Goal: Navigation & Orientation: Find specific page/section

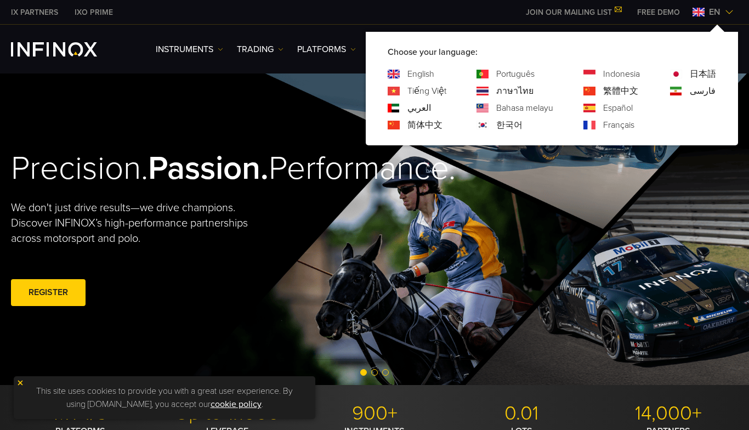
click at [733, 14] on img at bounding box center [729, 12] width 9 height 9
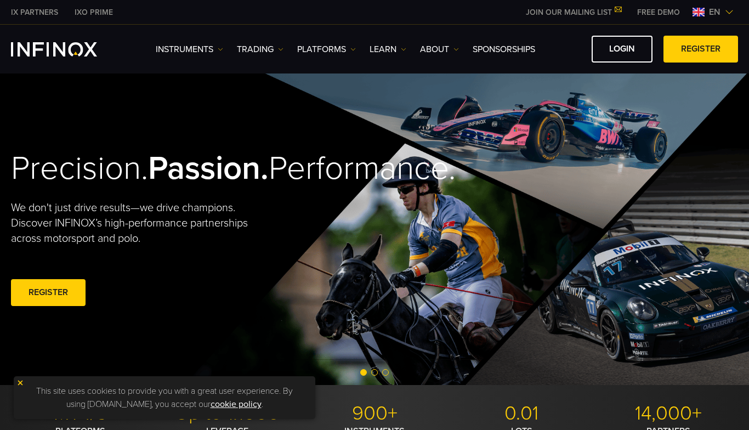
click at [735, 7] on div "en" at bounding box center [713, 11] width 50 height 13
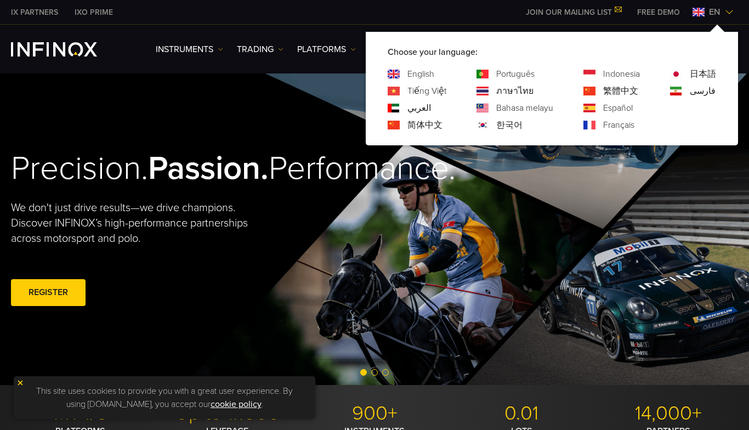
click at [522, 114] on link "Bahasa melayu" at bounding box center [524, 107] width 57 height 13
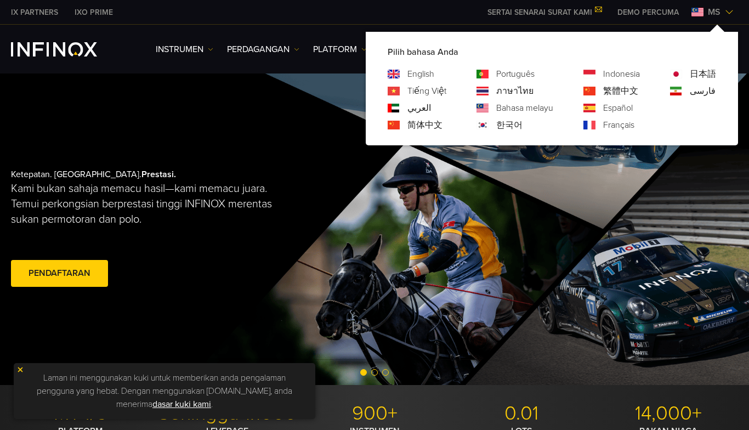
click at [518, 123] on link "한국어" at bounding box center [509, 124] width 26 height 13
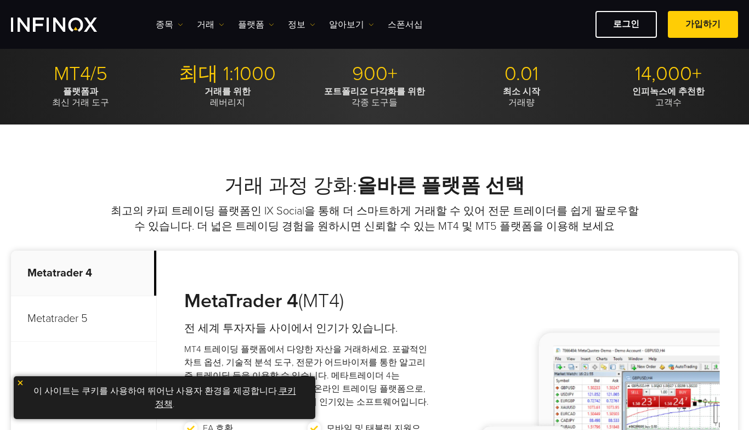
scroll to position [315, 0]
click at [335, 186] on h2 "거래 과정 강화: 올바른 플랫폼 선택" at bounding box center [374, 185] width 727 height 24
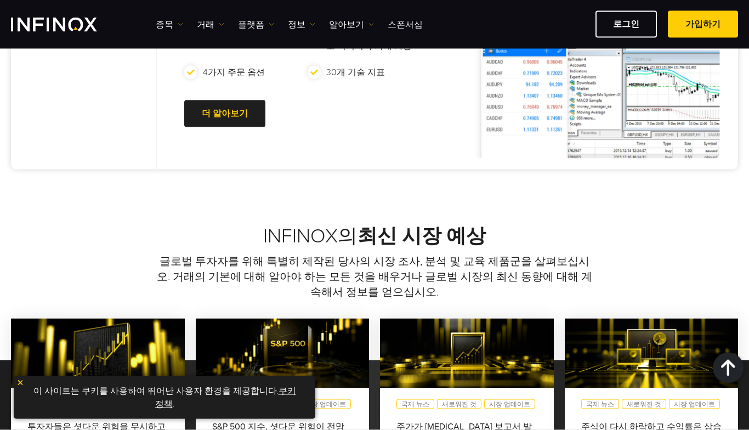
scroll to position [711, 0]
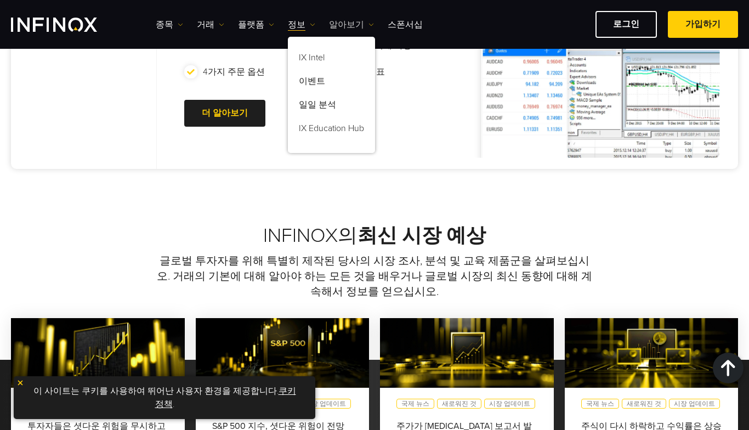
click at [345, 29] on link "알아보기" at bounding box center [351, 24] width 45 height 13
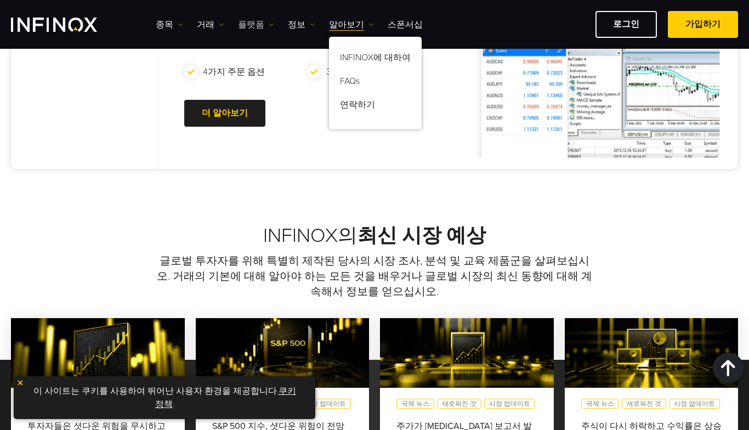
click at [256, 30] on link "플랫폼" at bounding box center [256, 24] width 36 height 13
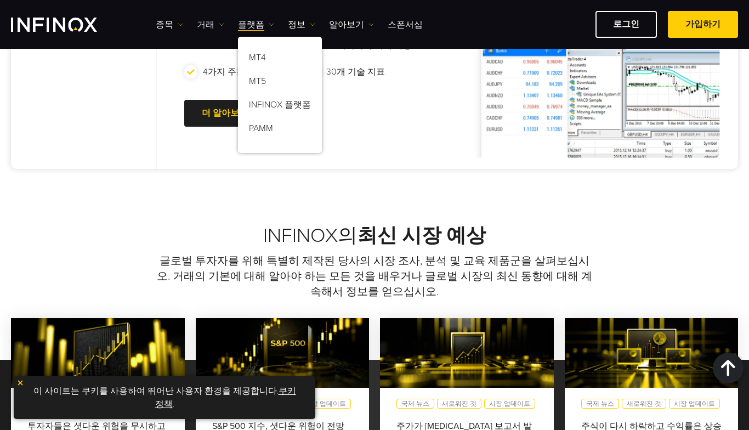
click at [219, 22] on img at bounding box center [221, 24] width 5 height 5
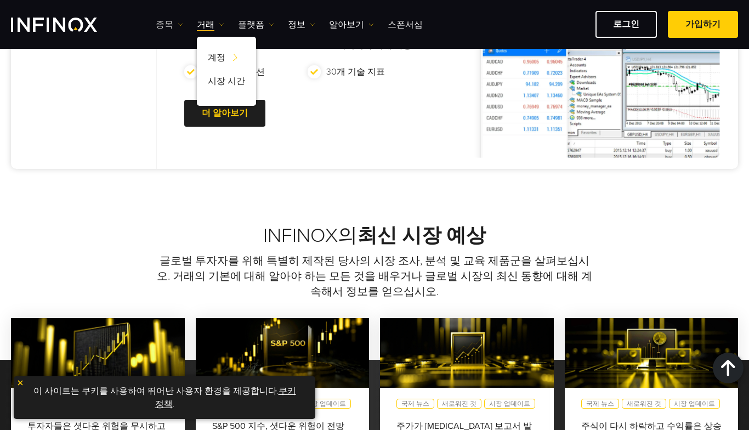
click at [178, 25] on img at bounding box center [180, 24] width 5 height 5
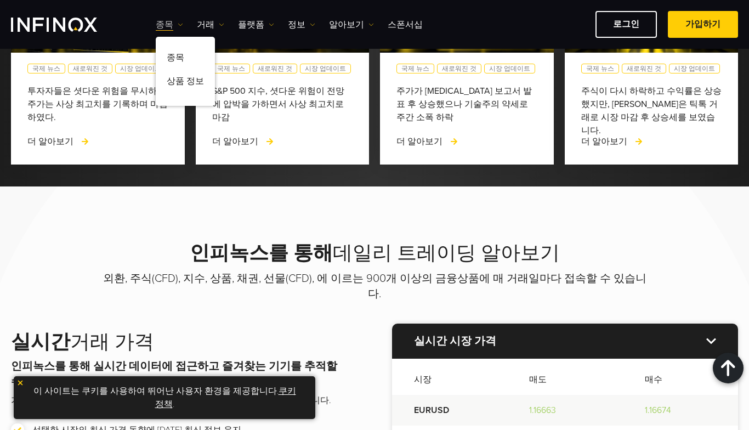
scroll to position [1046, 0]
